Goal: Leave review/rating: Leave review/rating

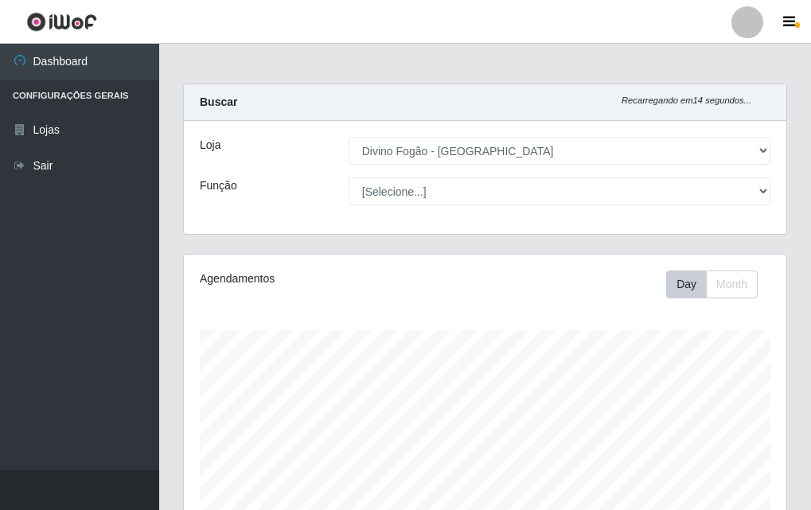
select select "499"
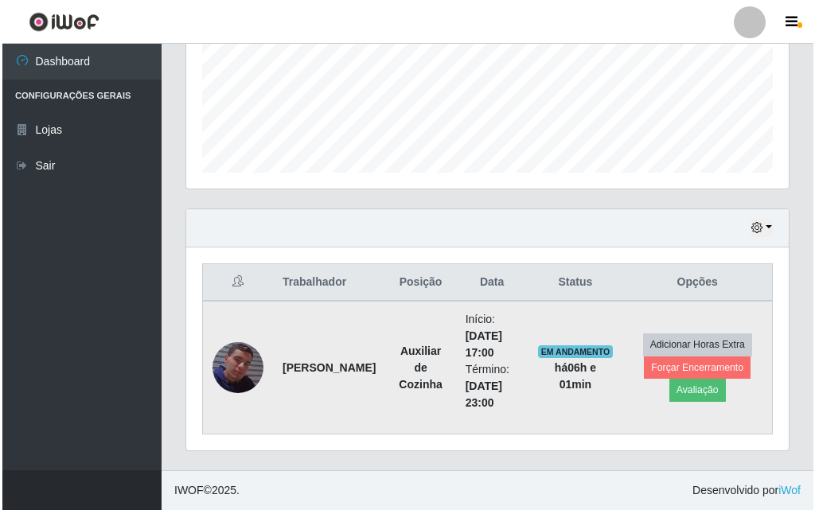
scroll to position [330, 602]
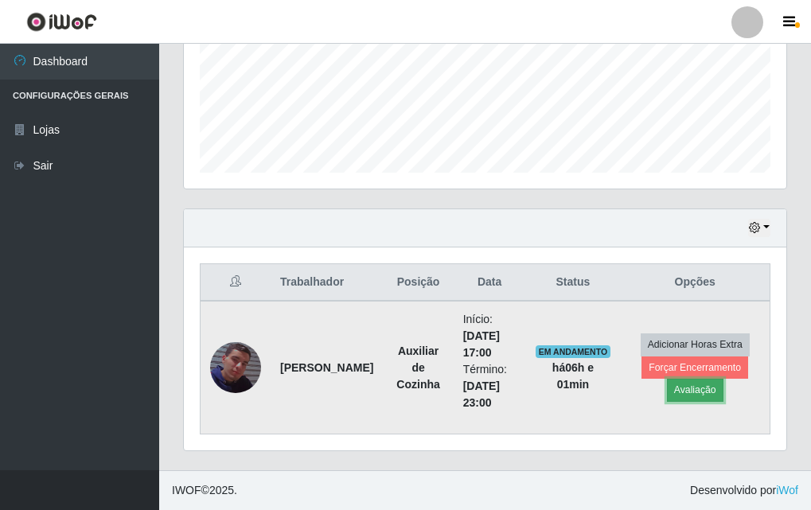
click at [703, 390] on button "Avaliação" at bounding box center [695, 390] width 56 height 22
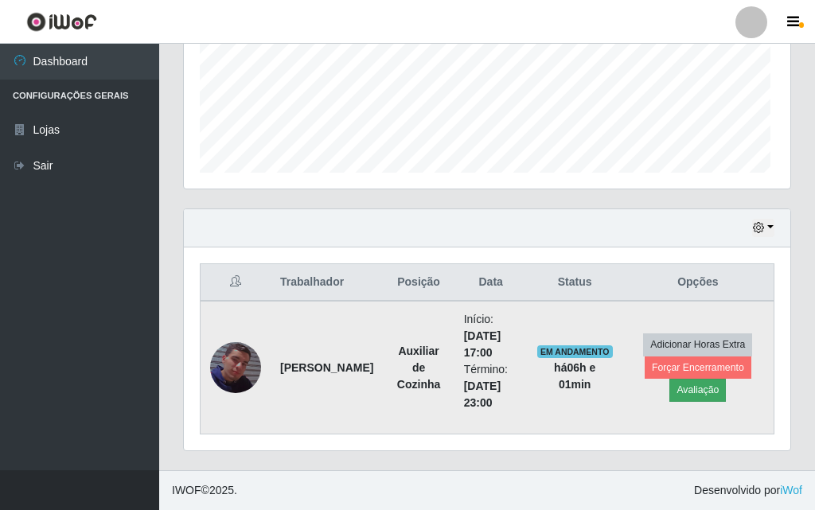
scroll to position [330, 594]
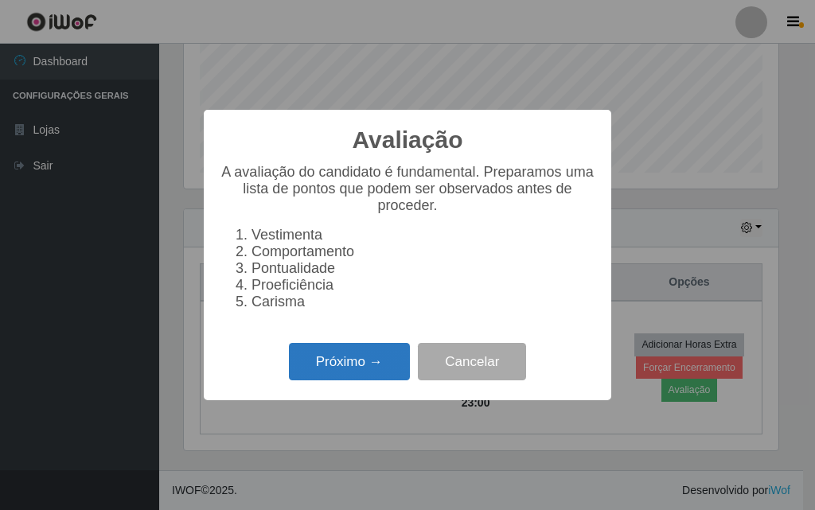
click at [356, 373] on button "Próximo →" at bounding box center [349, 361] width 121 height 37
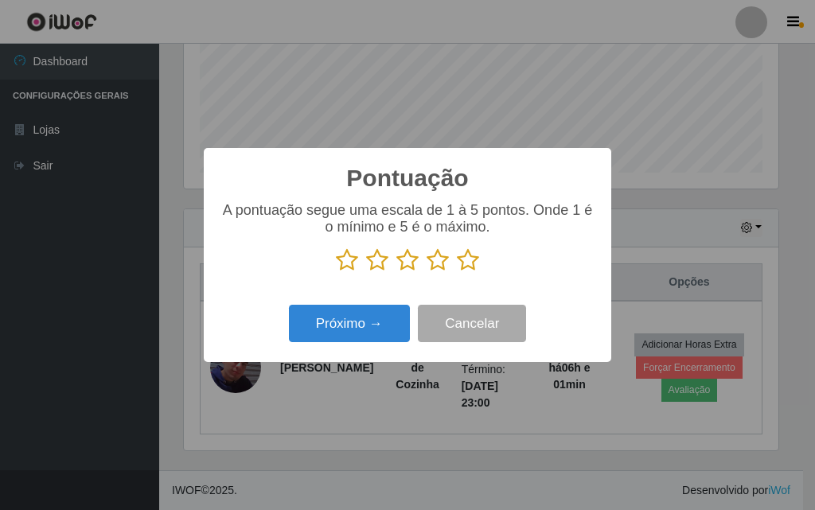
click at [465, 266] on icon at bounding box center [468, 260] width 22 height 24
click at [457, 272] on input "radio" at bounding box center [457, 272] width 0 height 0
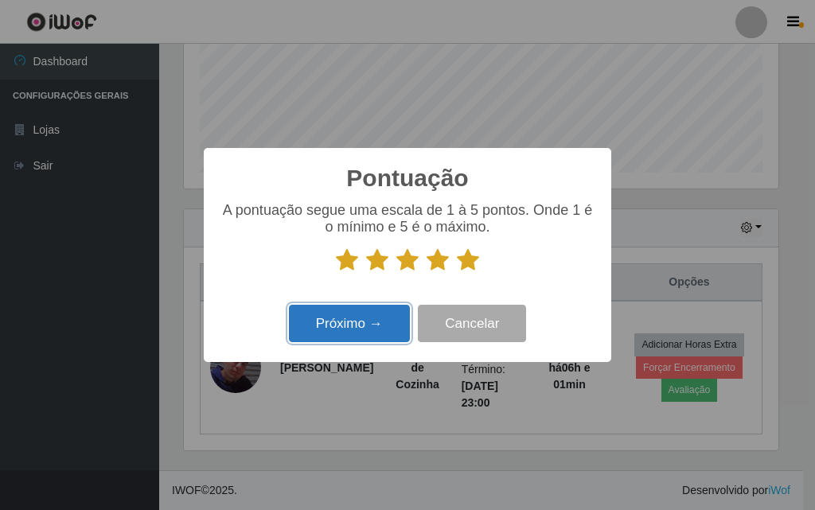
click at [386, 342] on button "Próximo →" at bounding box center [349, 323] width 121 height 37
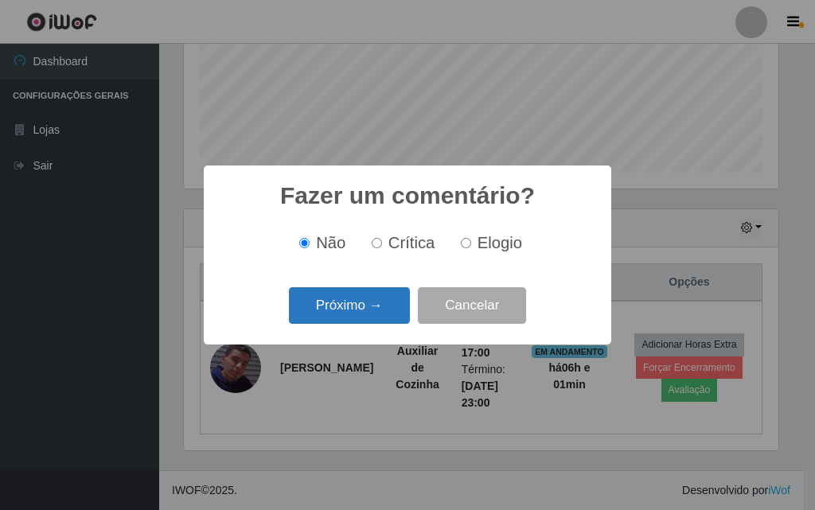
click at [361, 313] on button "Próximo →" at bounding box center [349, 305] width 121 height 37
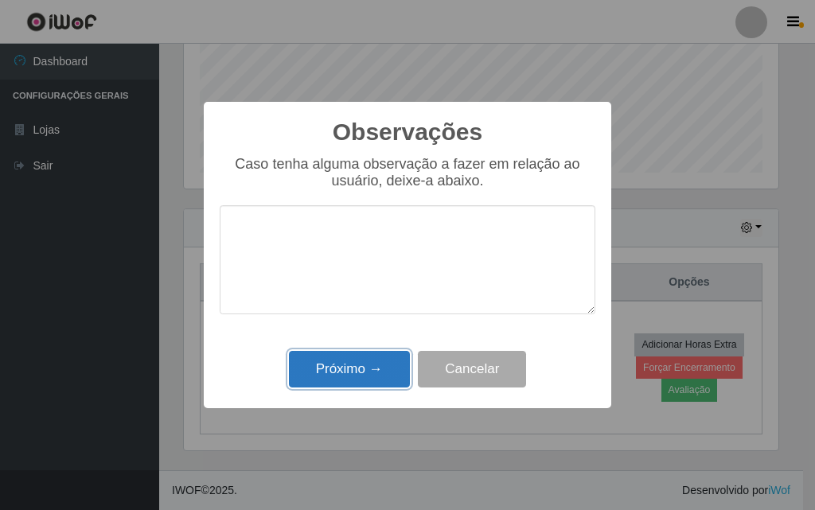
click at [375, 378] on button "Próximo →" at bounding box center [349, 369] width 121 height 37
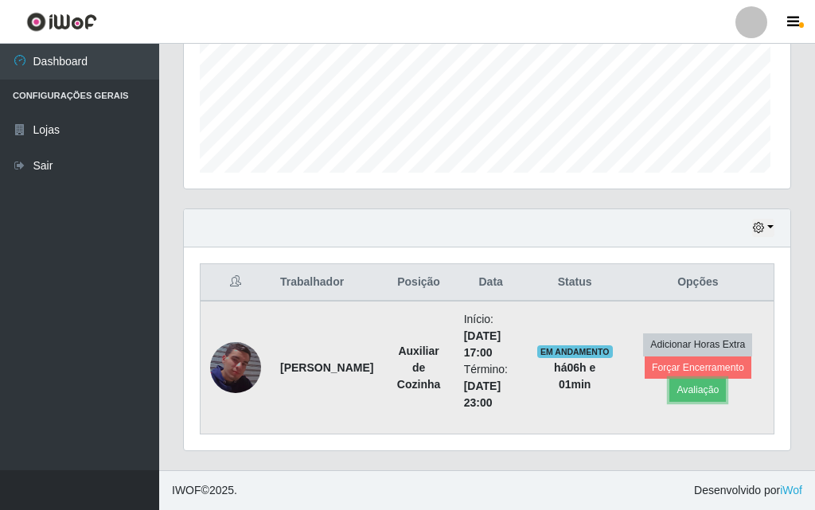
scroll to position [330, 602]
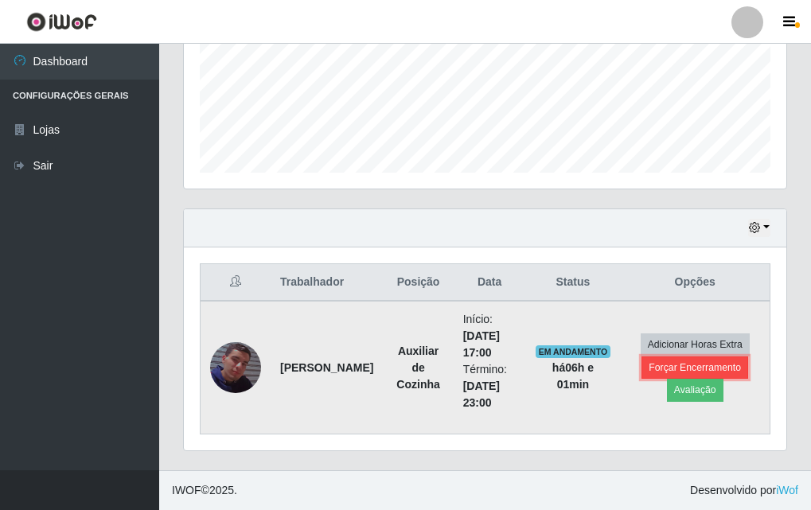
click at [671, 363] on button "Forçar Encerramento" at bounding box center [694, 367] width 107 height 22
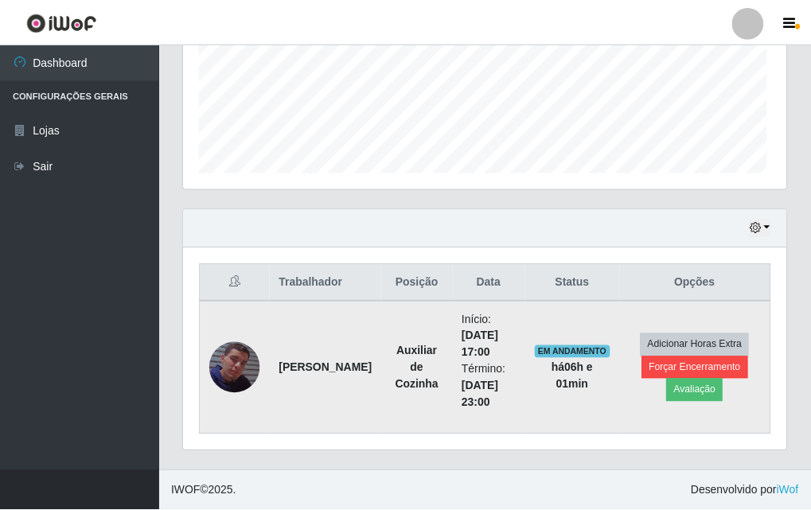
scroll to position [330, 594]
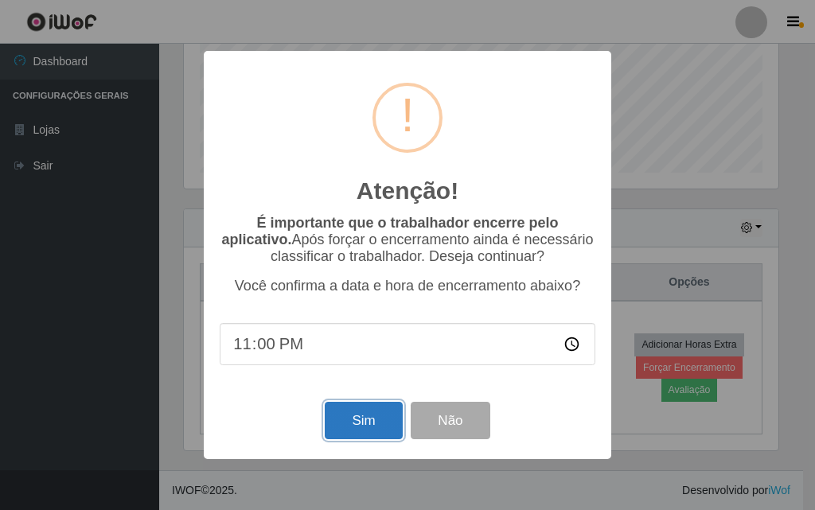
click at [332, 418] on button "Sim" at bounding box center [363, 420] width 77 height 37
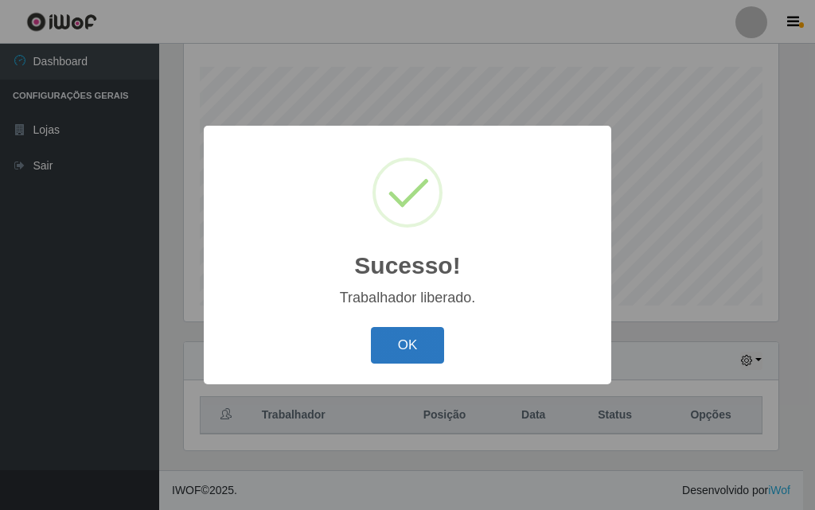
click at [407, 343] on button "OK" at bounding box center [408, 345] width 74 height 37
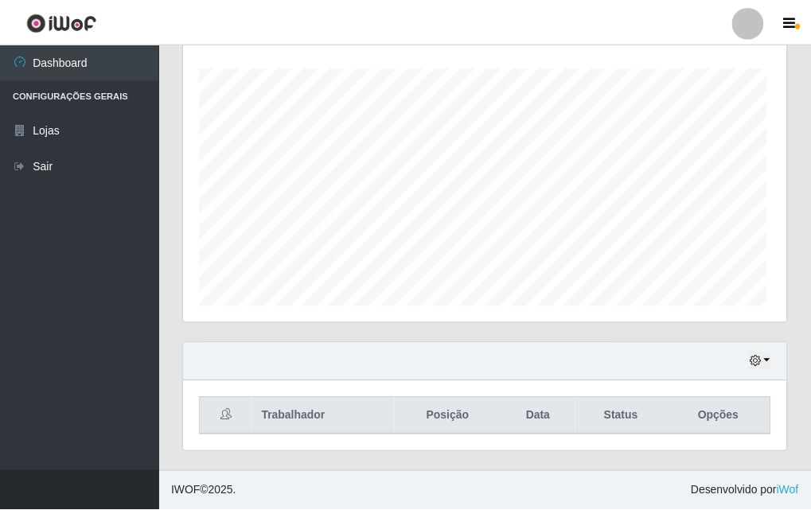
scroll to position [330, 602]
